Goal: Navigation & Orientation: Find specific page/section

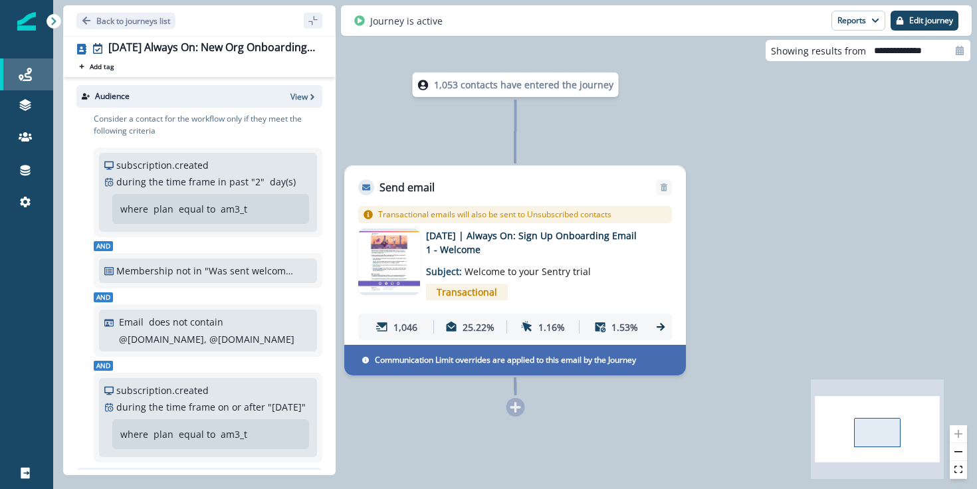
click at [39, 72] on div "Journeys" at bounding box center [26, 74] width 43 height 16
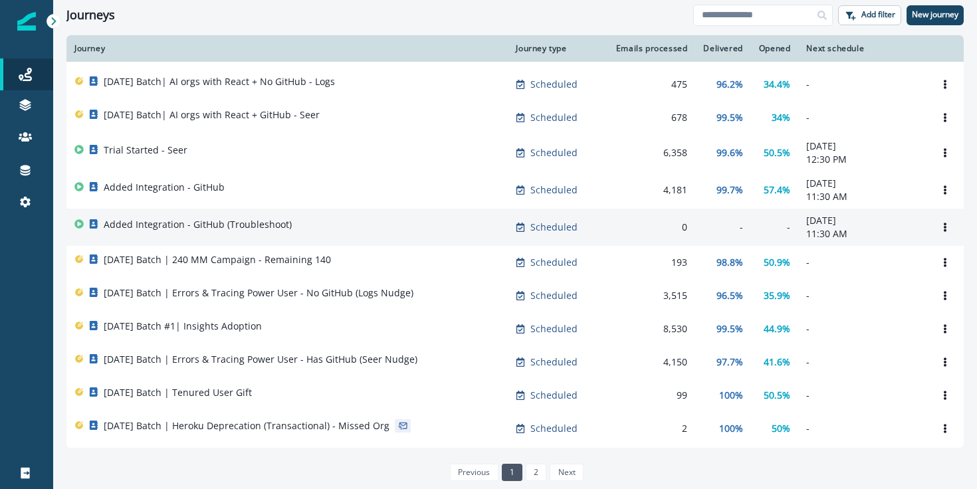
scroll to position [183, 0]
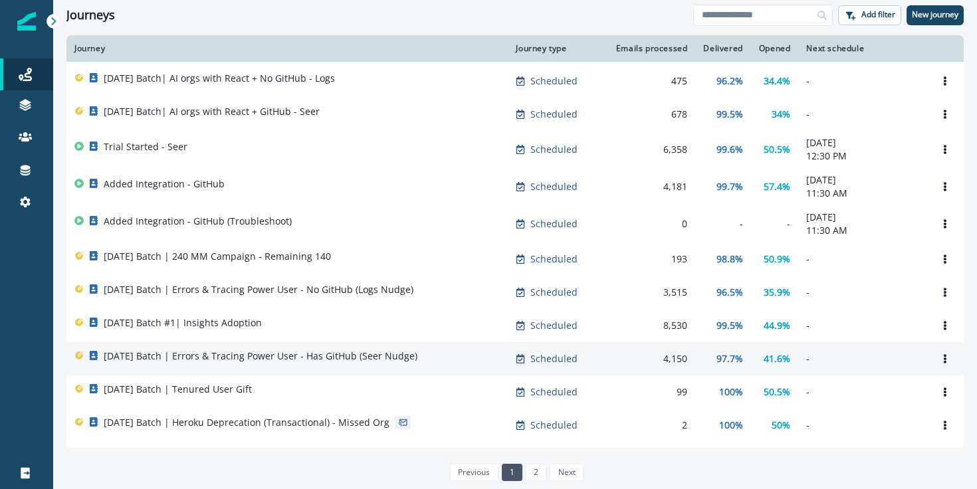
click at [284, 363] on p "[DATE] Batch | Errors & Tracing Power User - Has GitHub (Seer Nudge)" at bounding box center [261, 355] width 314 height 13
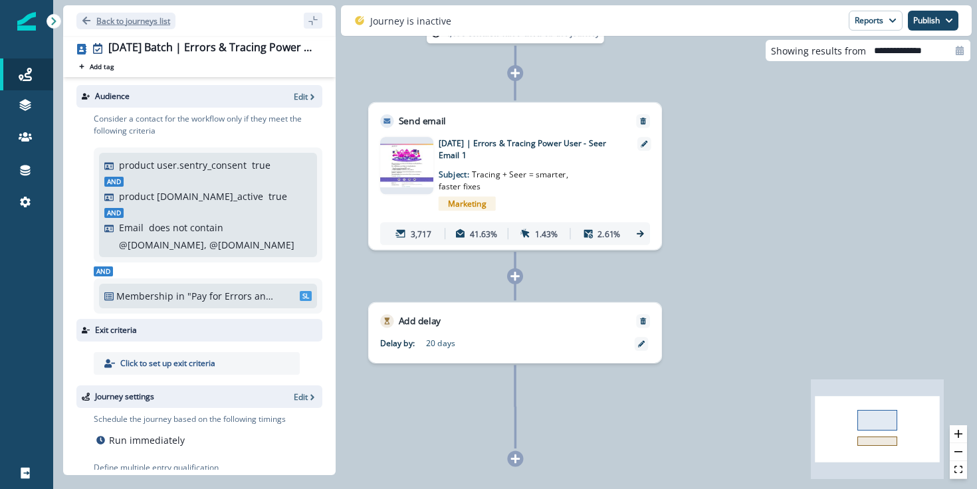
click at [104, 18] on p "Back to journeys list" at bounding box center [133, 20] width 74 height 11
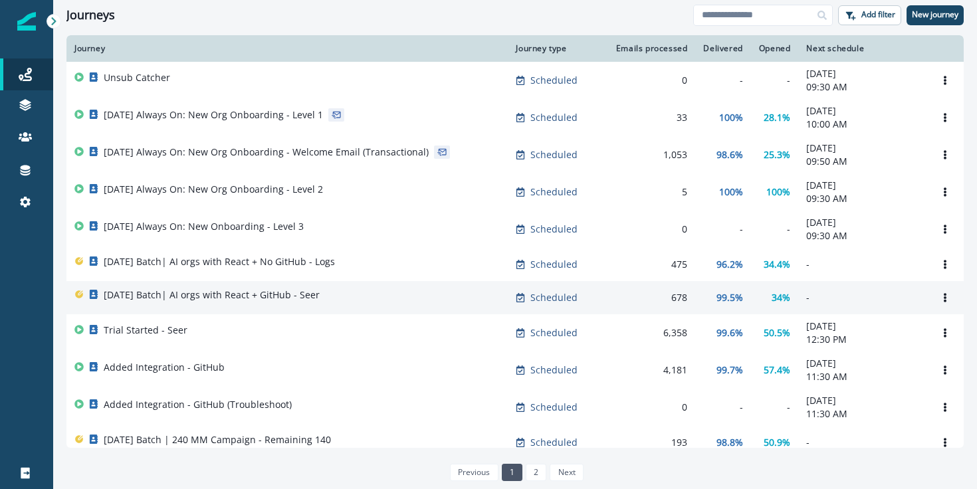
click at [282, 306] on div "[DATE] Batch| AI orgs with React + GitHub - Seer" at bounding box center [212, 297] width 216 height 19
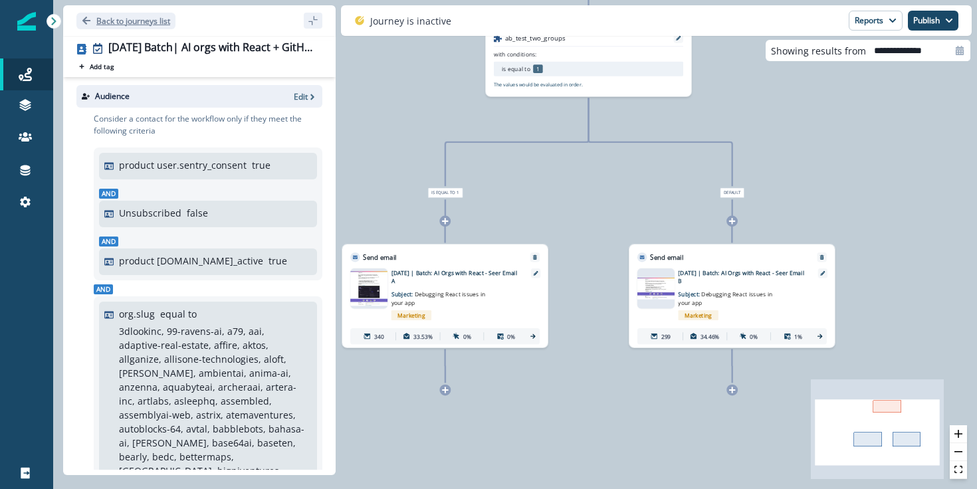
click at [147, 17] on p "Back to journeys list" at bounding box center [133, 20] width 74 height 11
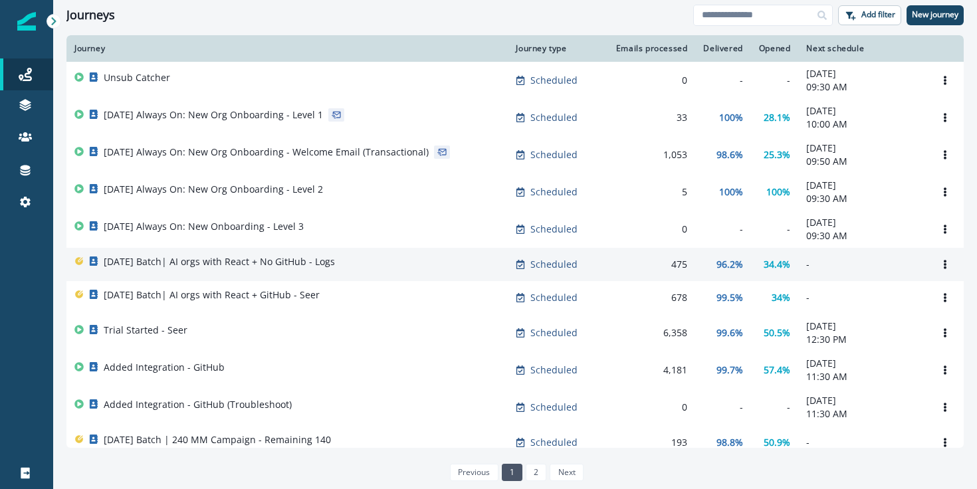
click at [305, 265] on p "[DATE] Batch| AI orgs with React + No GitHub - Logs" at bounding box center [219, 261] width 231 height 13
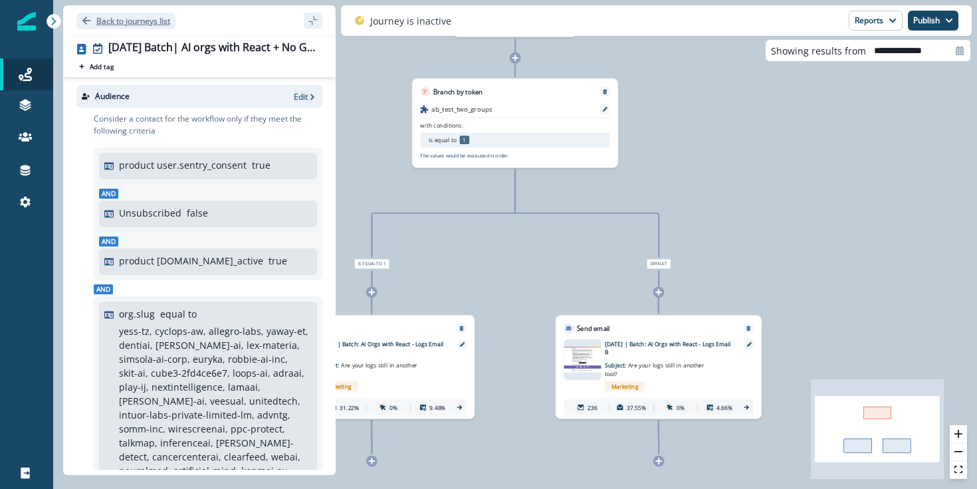
click at [119, 20] on p "Back to journeys list" at bounding box center [133, 20] width 74 height 11
